Goal: Task Accomplishment & Management: Use online tool/utility

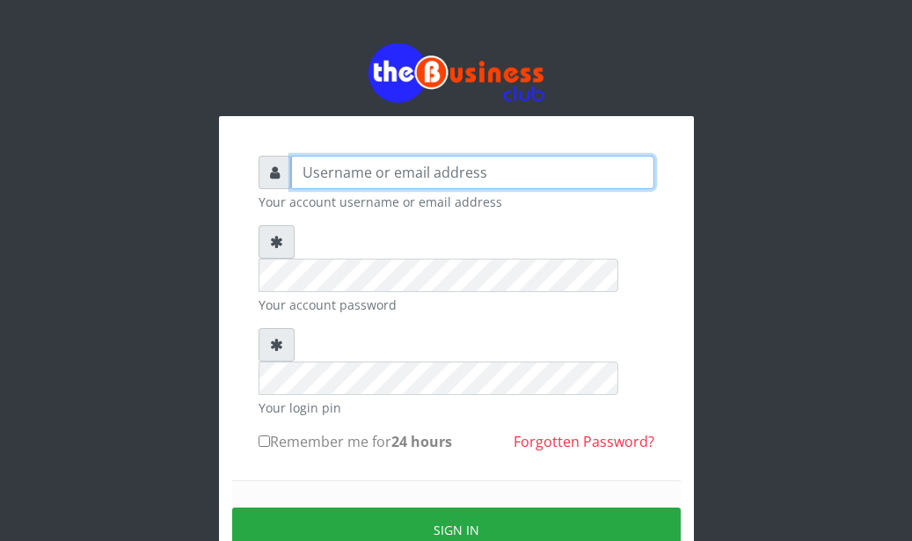
type input "Ahmed2222"
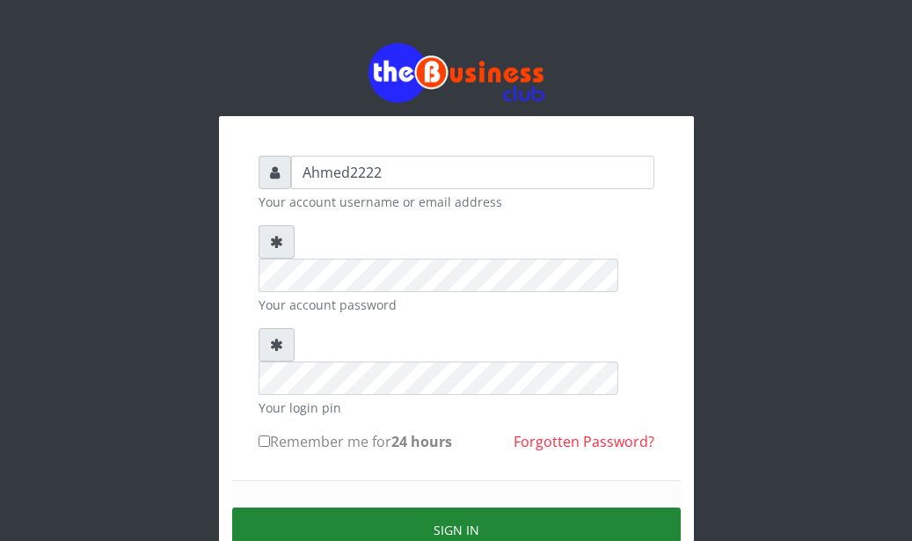
click at [320, 508] on button "Sign in" at bounding box center [456, 530] width 449 height 45
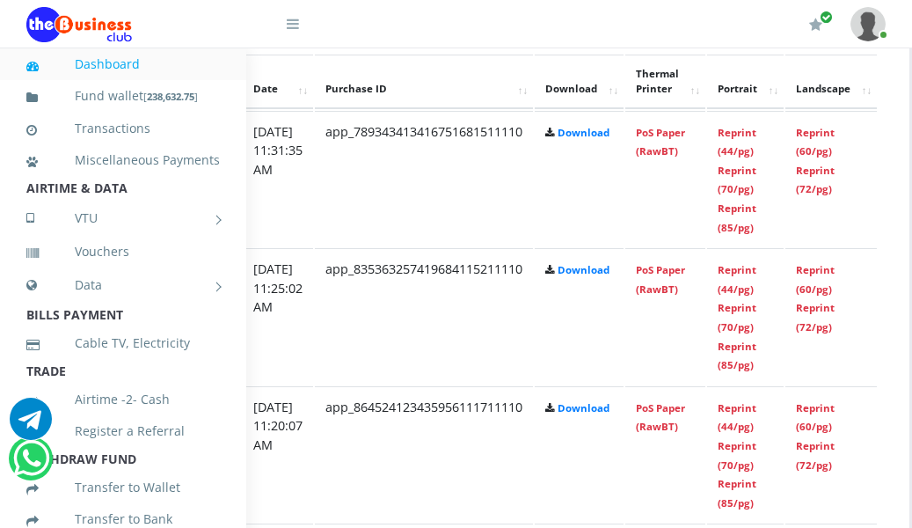
scroll to position [1002, 349]
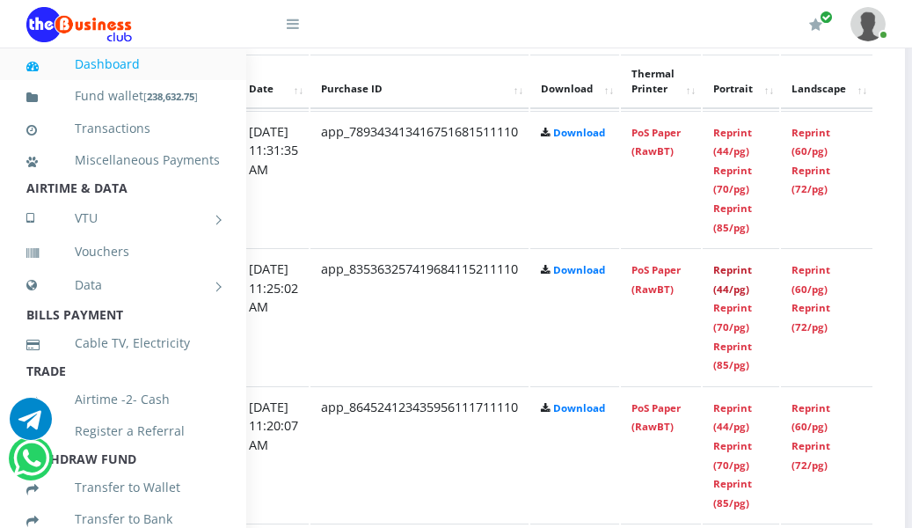
click at [752, 270] on link "Reprint (44/pg)" at bounding box center [732, 279] width 39 height 33
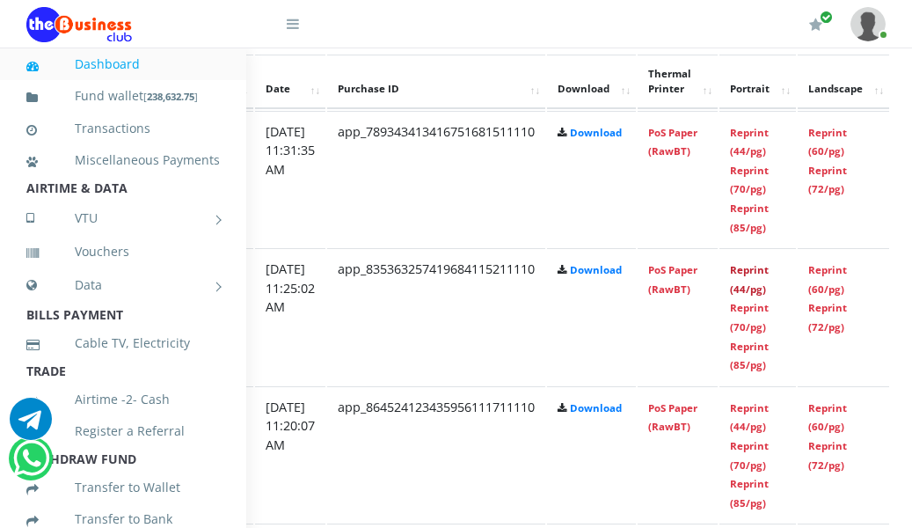
scroll to position [1002, 358]
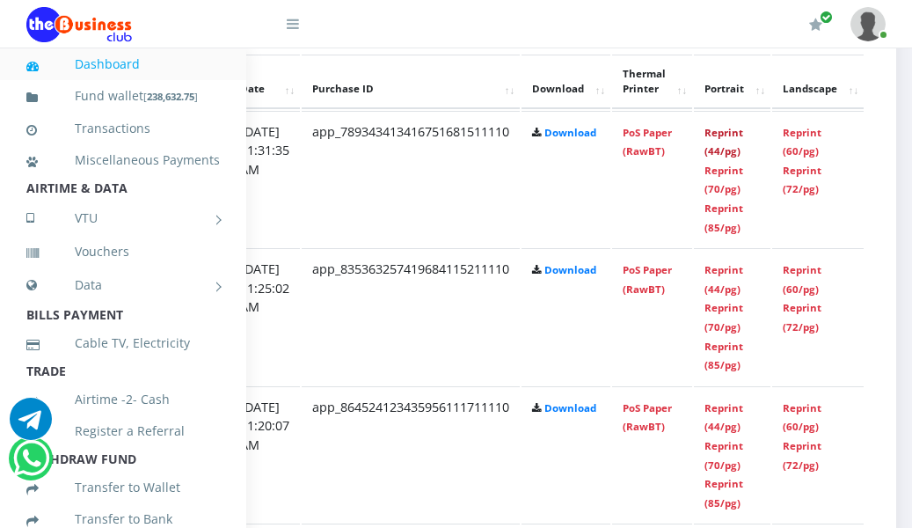
click at [743, 132] on link "Reprint (44/pg)" at bounding box center [724, 142] width 39 height 33
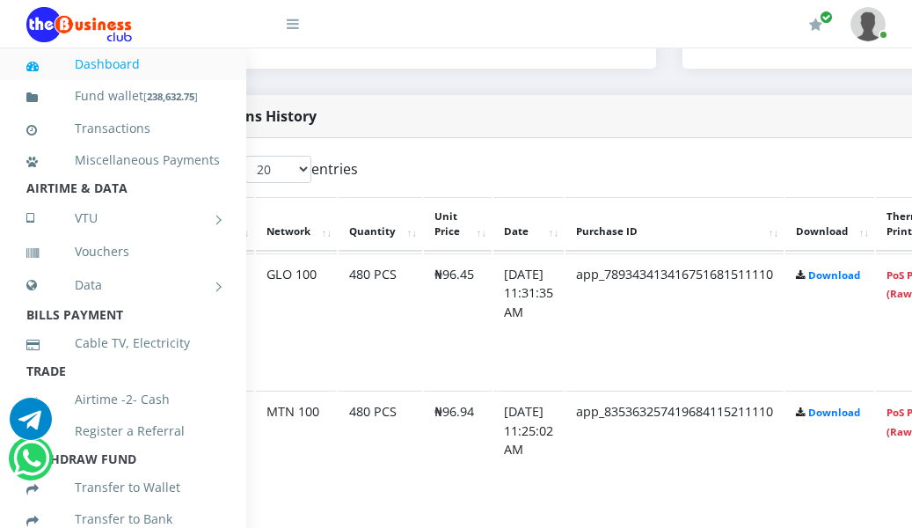
scroll to position [859, 0]
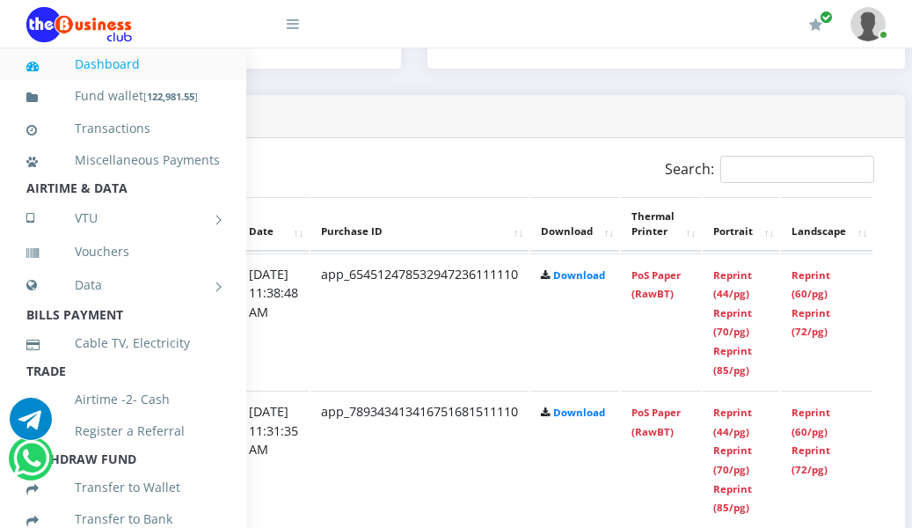
scroll to position [859, 396]
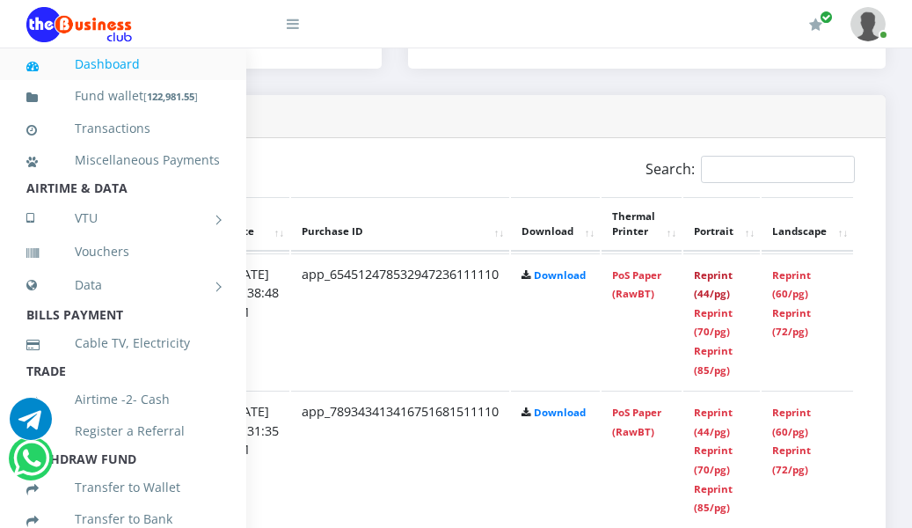
click at [708, 283] on link "Reprint (44/pg)" at bounding box center [713, 284] width 39 height 33
